Goal: Register for event/course

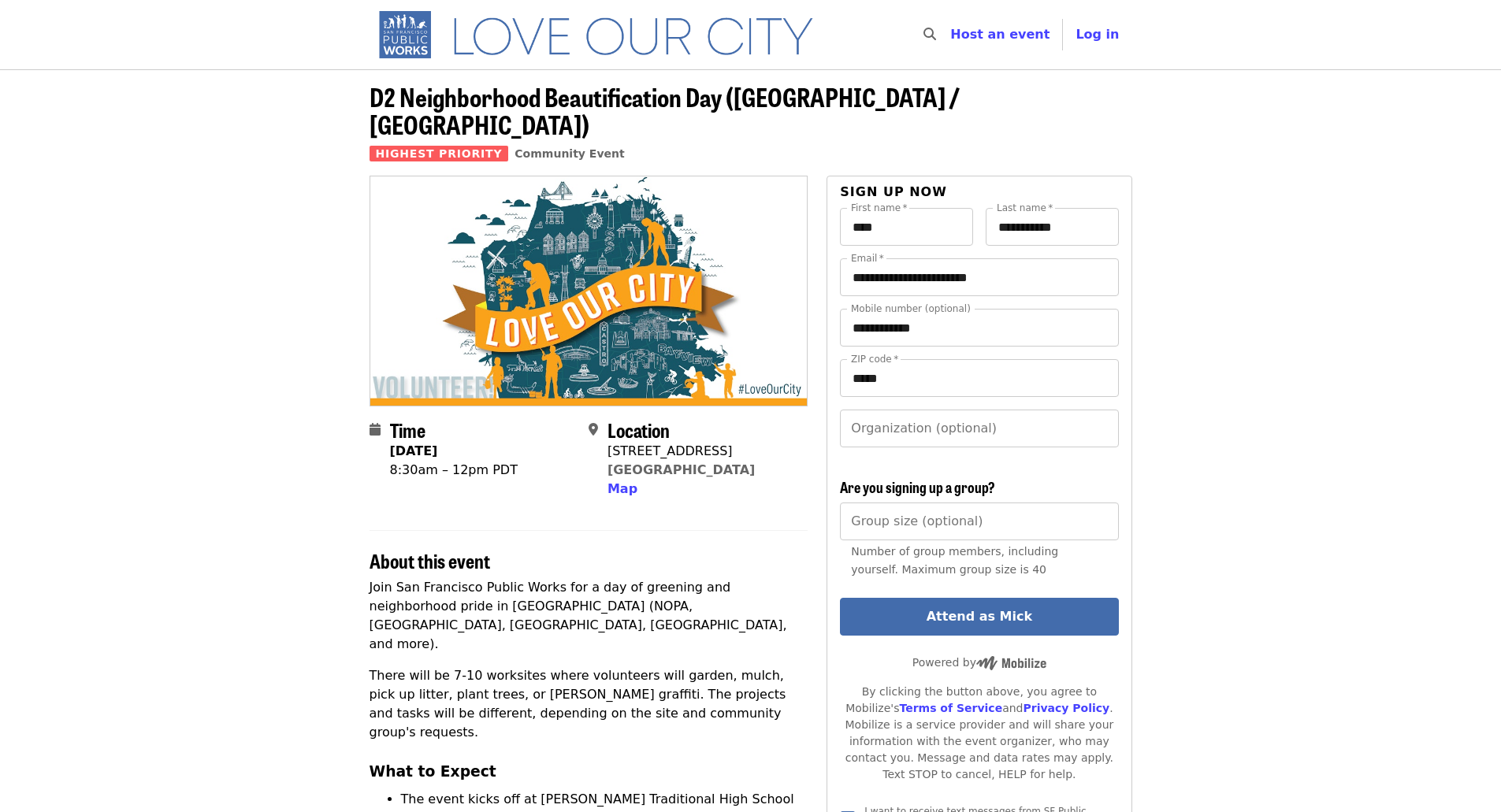
click at [656, 442] on div "[STREET_ADDRESS]" at bounding box center [681, 451] width 147 height 19
copy span "[STREET_ADDRESS]"
